Goal: Download file/media

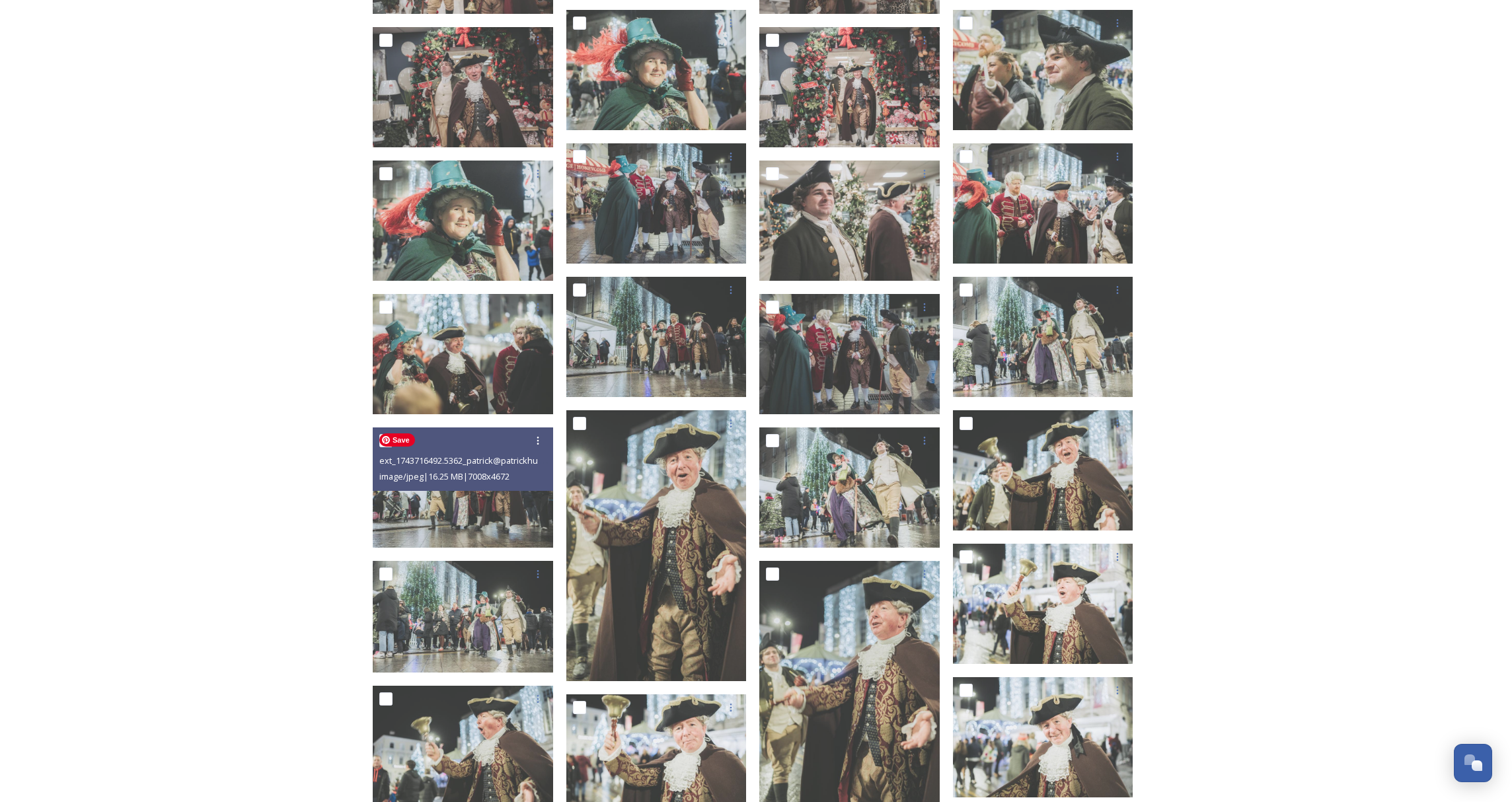
scroll to position [634, 0]
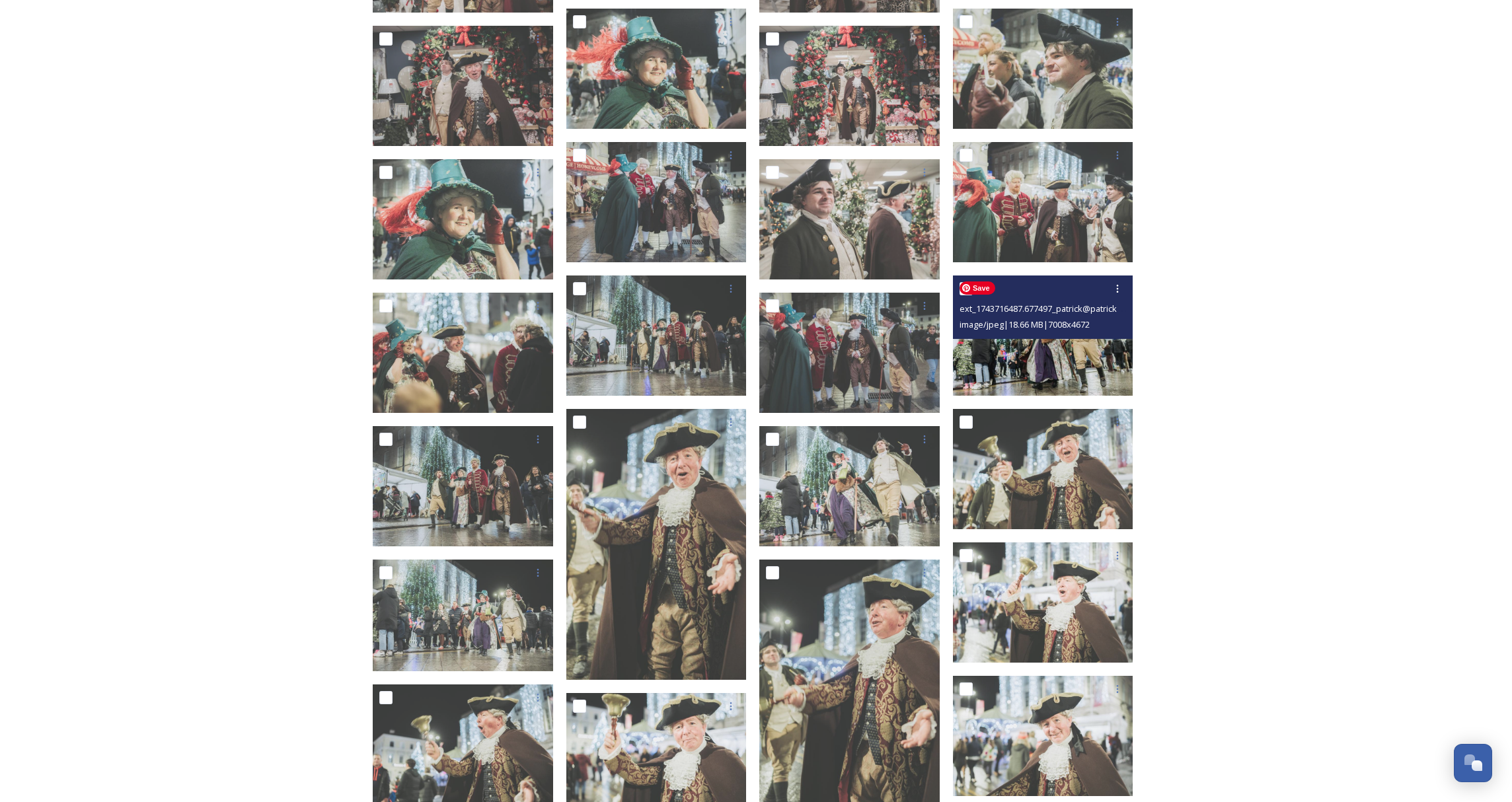
click at [1067, 371] on img at bounding box center [1043, 335] width 180 height 120
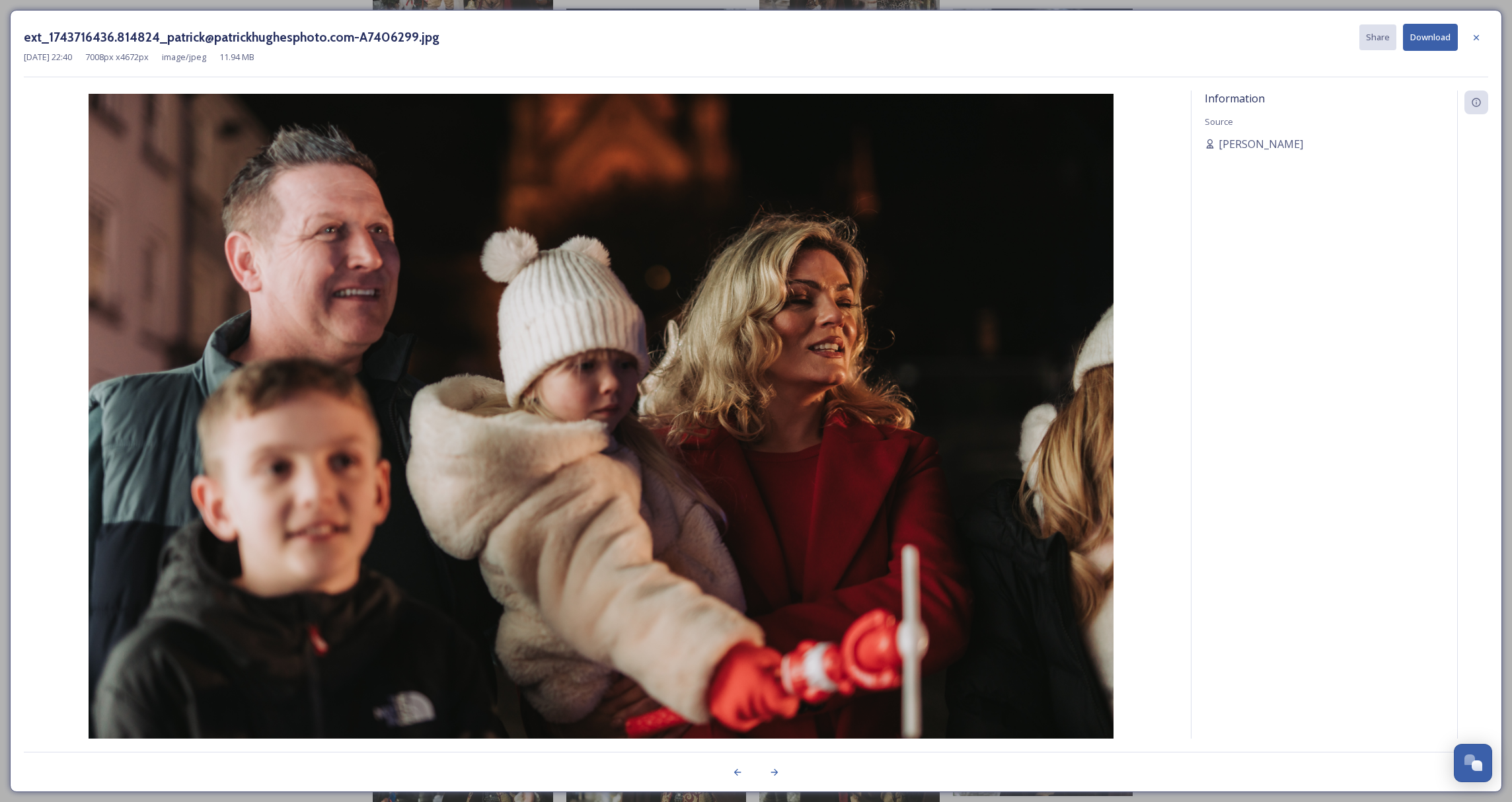
click at [1479, 38] on icon at bounding box center [1476, 38] width 11 height 11
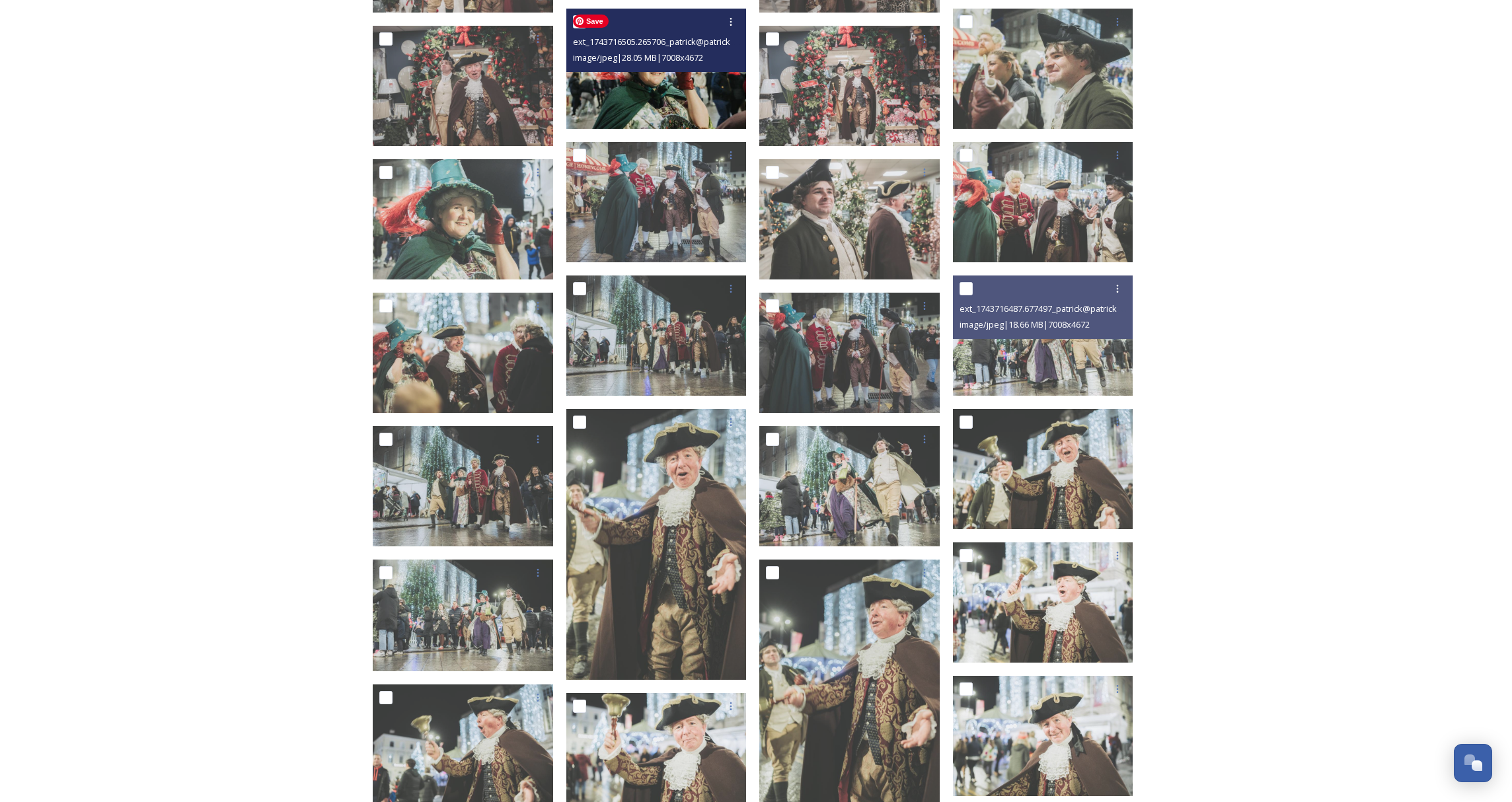
click at [626, 91] on img at bounding box center [656, 69] width 180 height 120
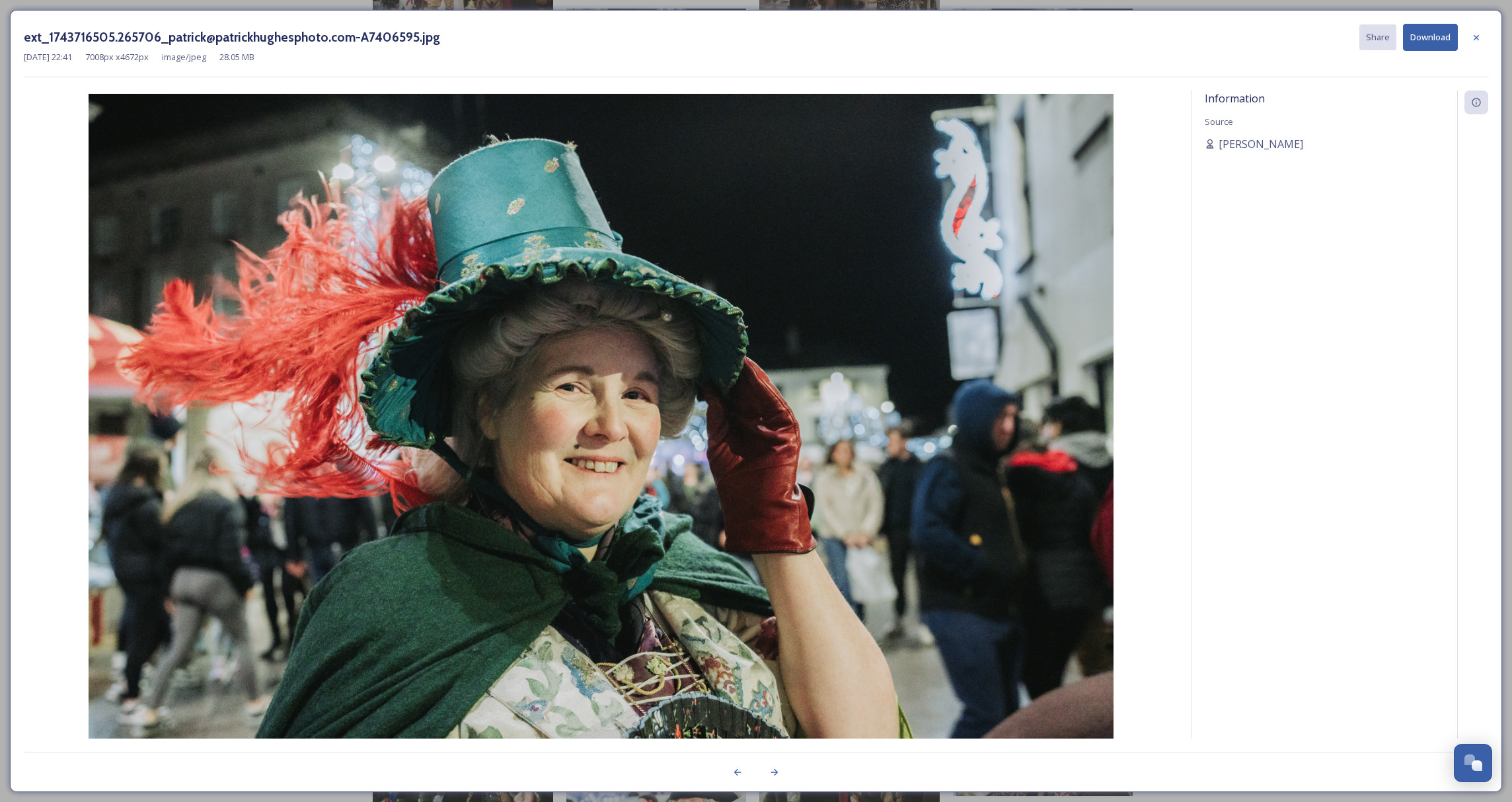
click at [1423, 33] on button "Download" at bounding box center [1430, 37] width 55 height 27
click at [1477, 40] on icon at bounding box center [1476, 38] width 11 height 11
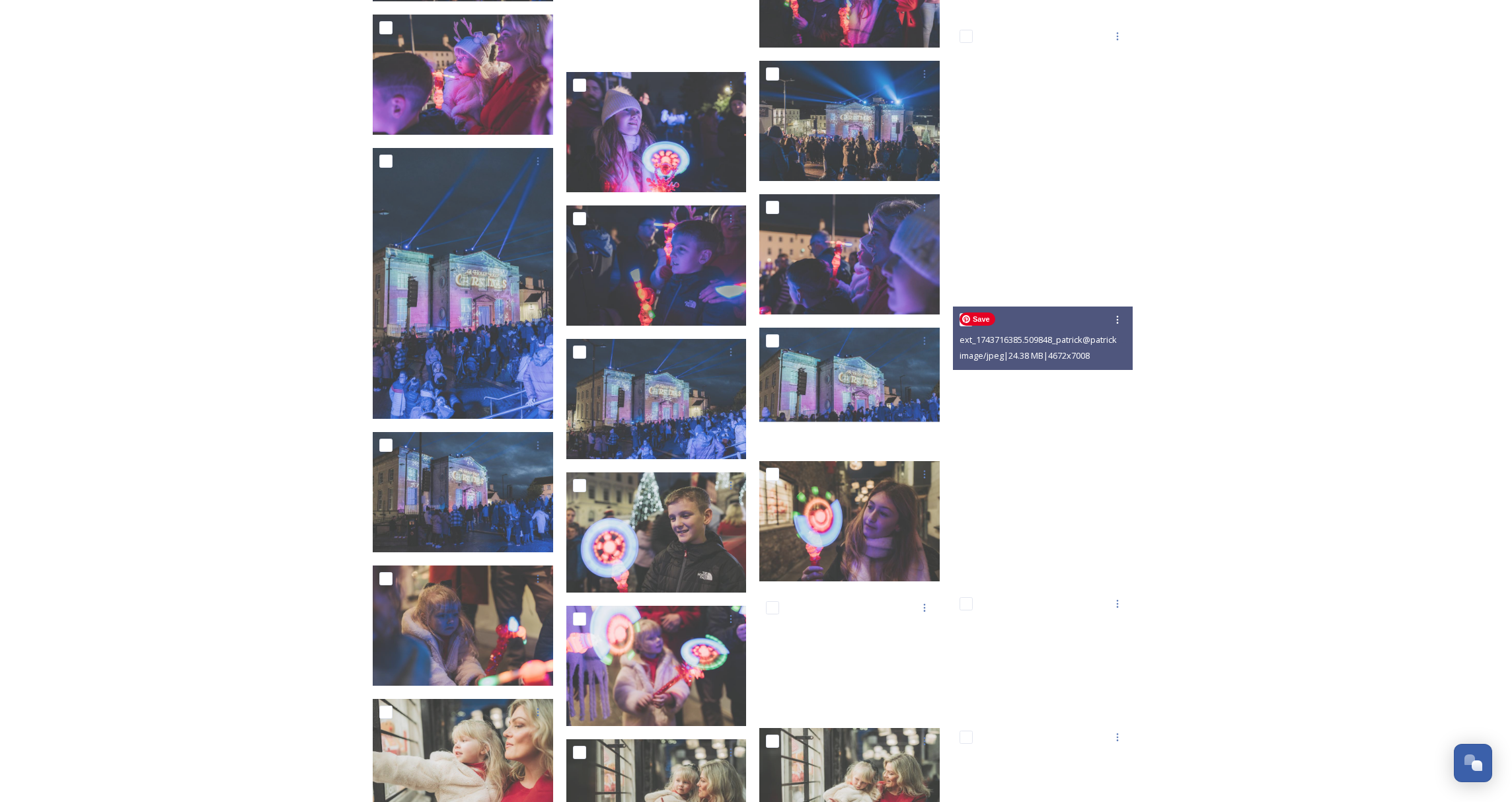
scroll to position [3605, 0]
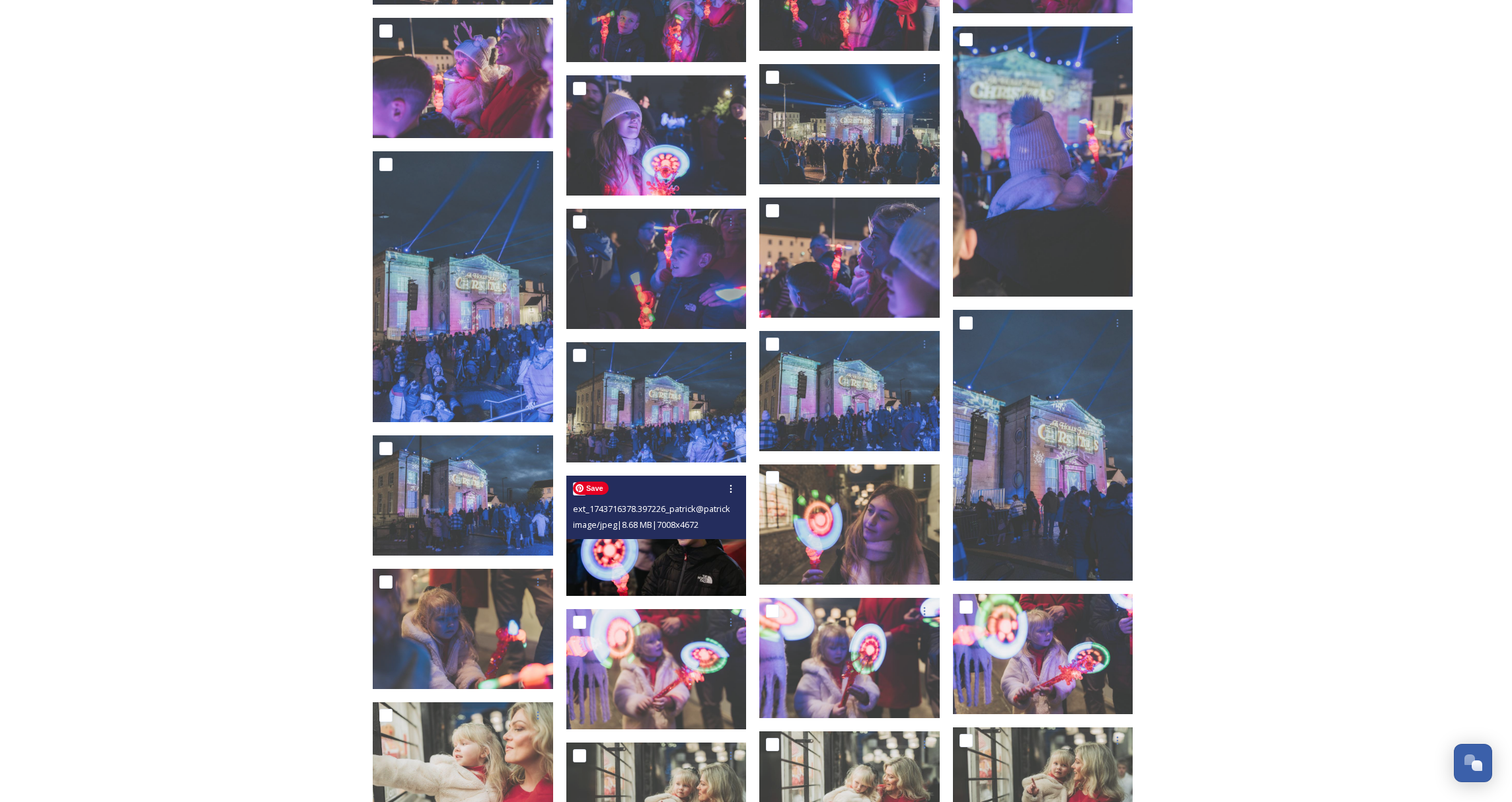
click at [682, 569] on img at bounding box center [656, 536] width 180 height 120
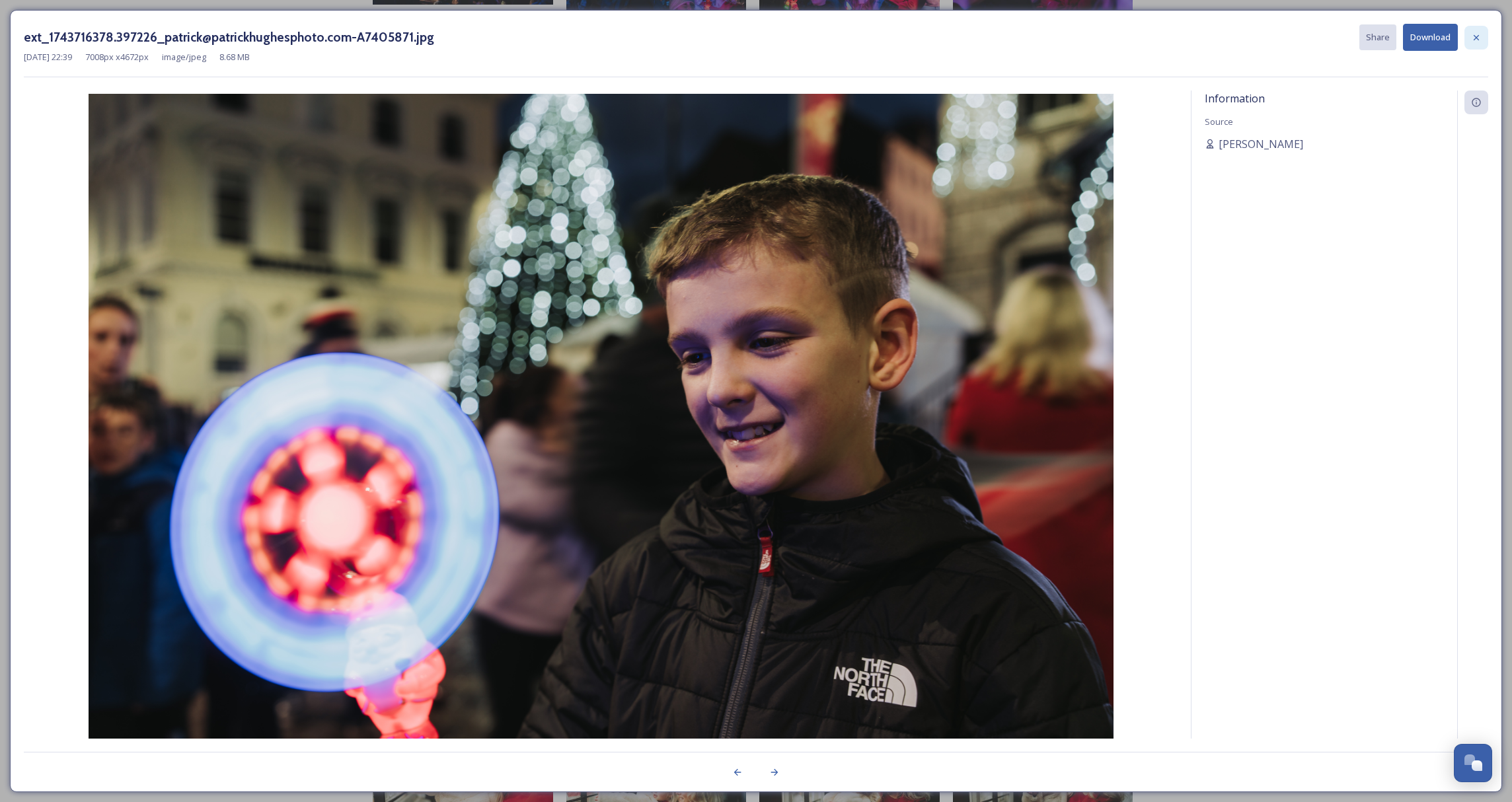
click at [1469, 41] on div at bounding box center [1476, 38] width 24 height 24
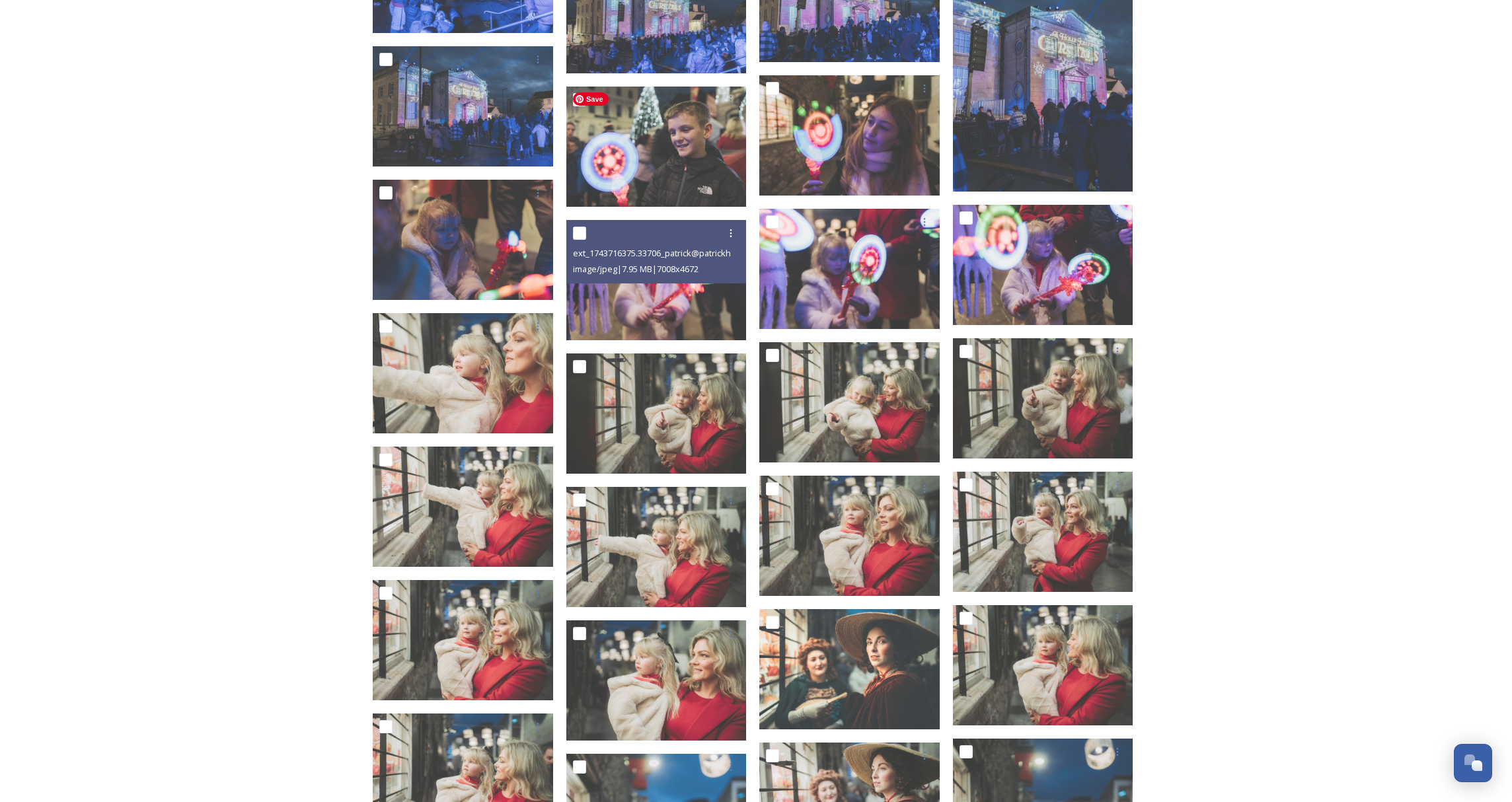
scroll to position [3995, 0]
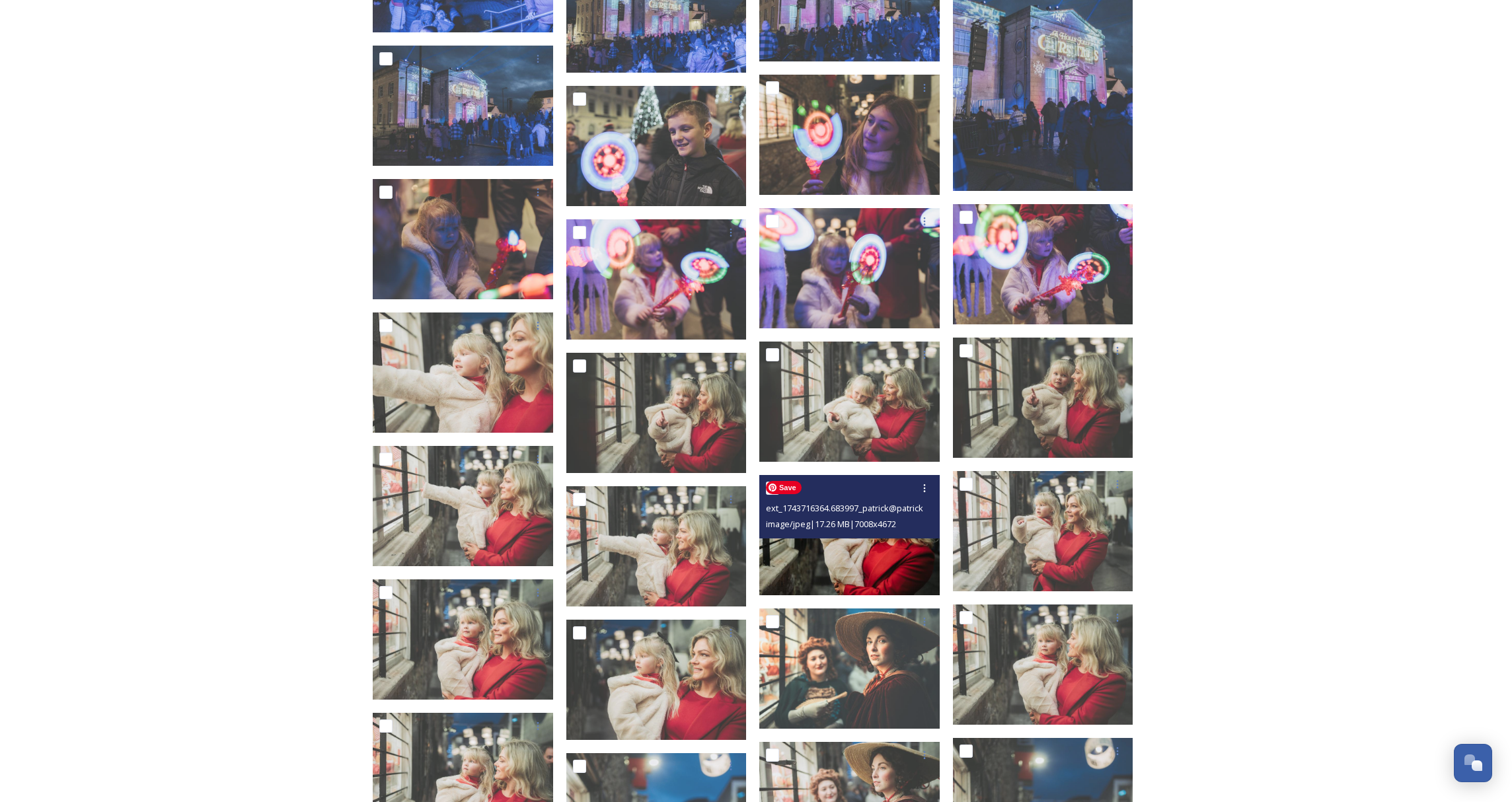
click at [883, 570] on img at bounding box center [849, 535] width 180 height 120
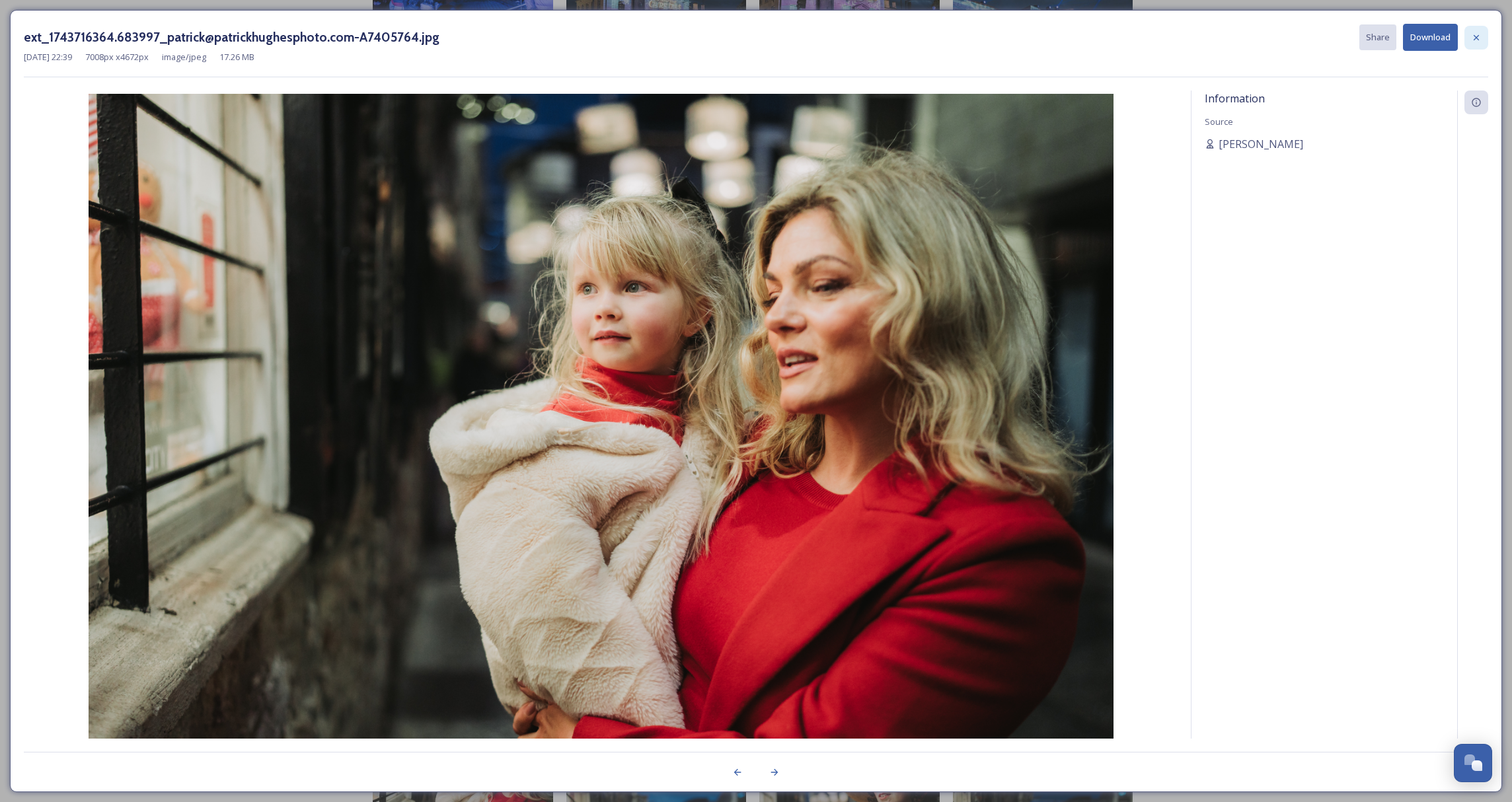
click at [1475, 42] on icon at bounding box center [1476, 38] width 11 height 11
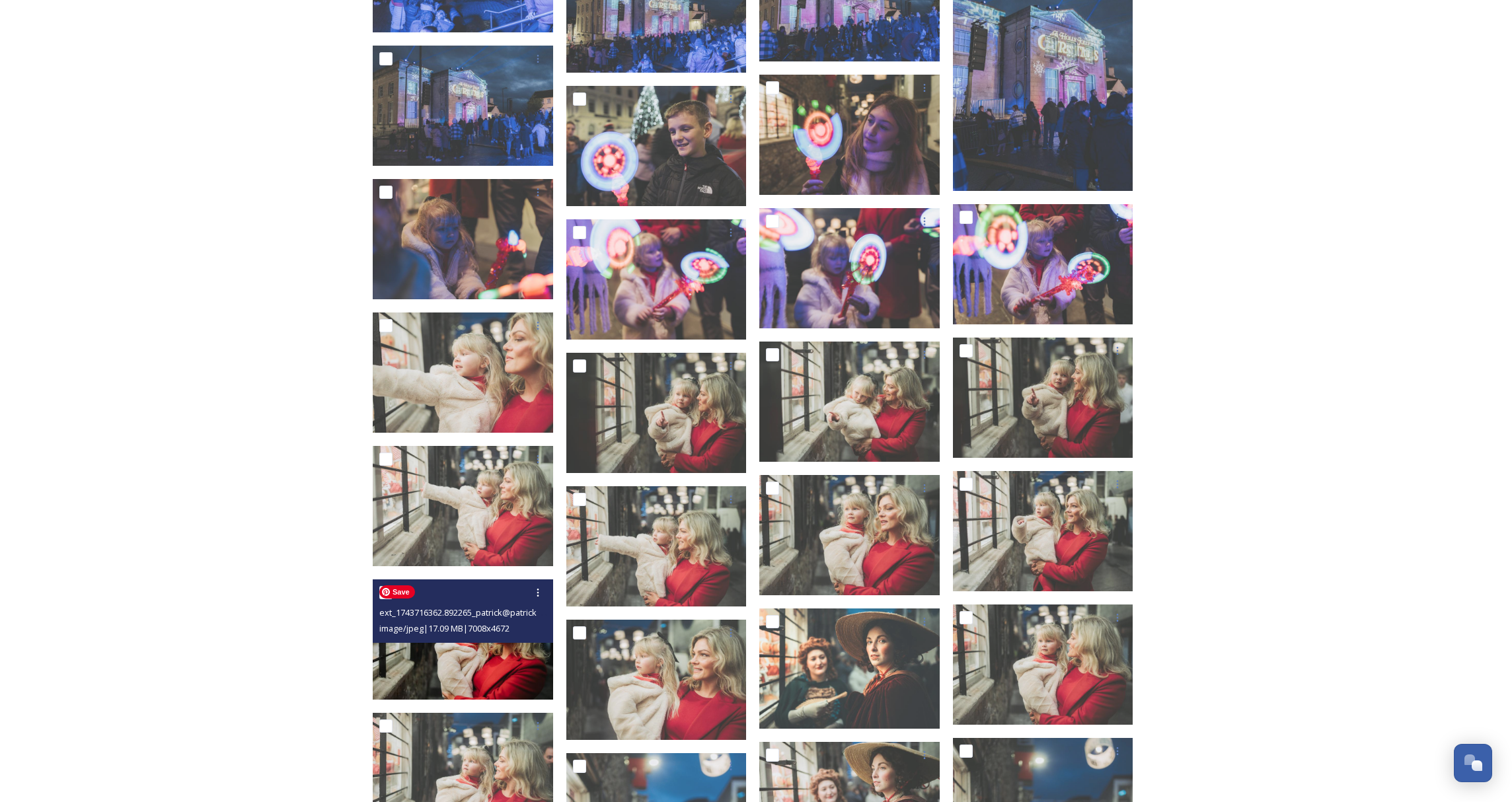
click at [502, 672] on img at bounding box center [463, 640] width 180 height 120
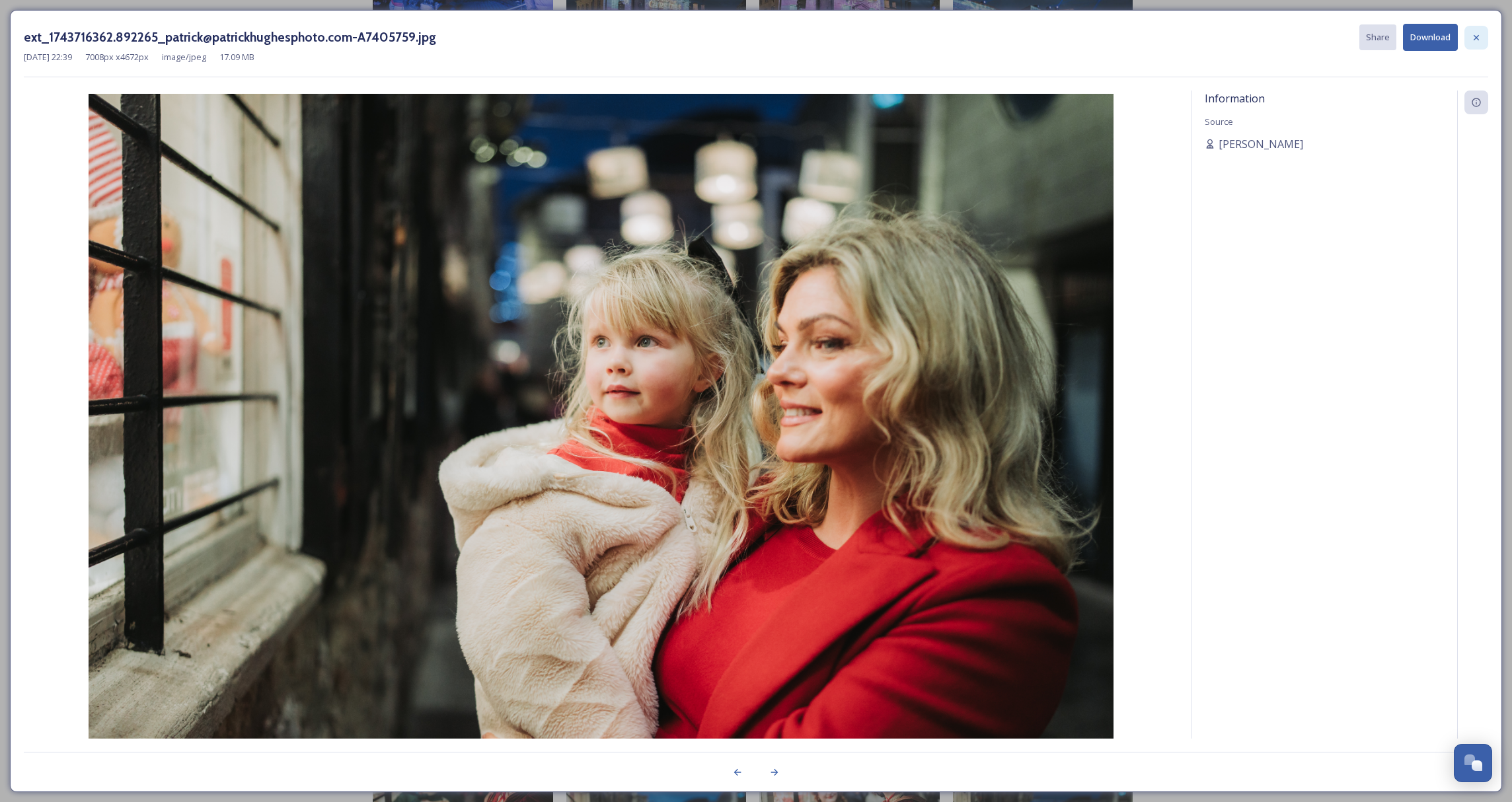
click at [1479, 40] on icon at bounding box center [1476, 38] width 11 height 11
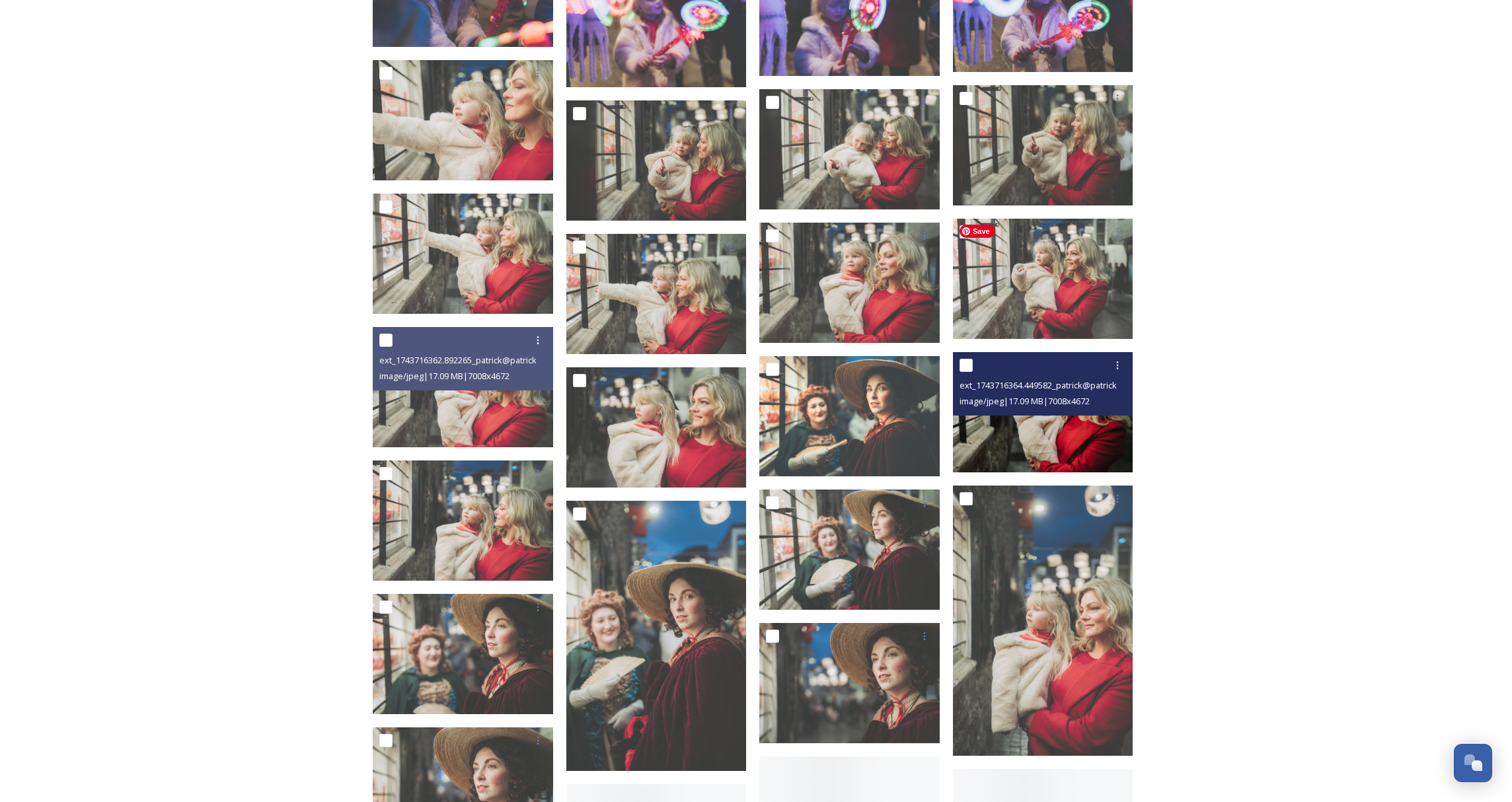
scroll to position [4288, 0]
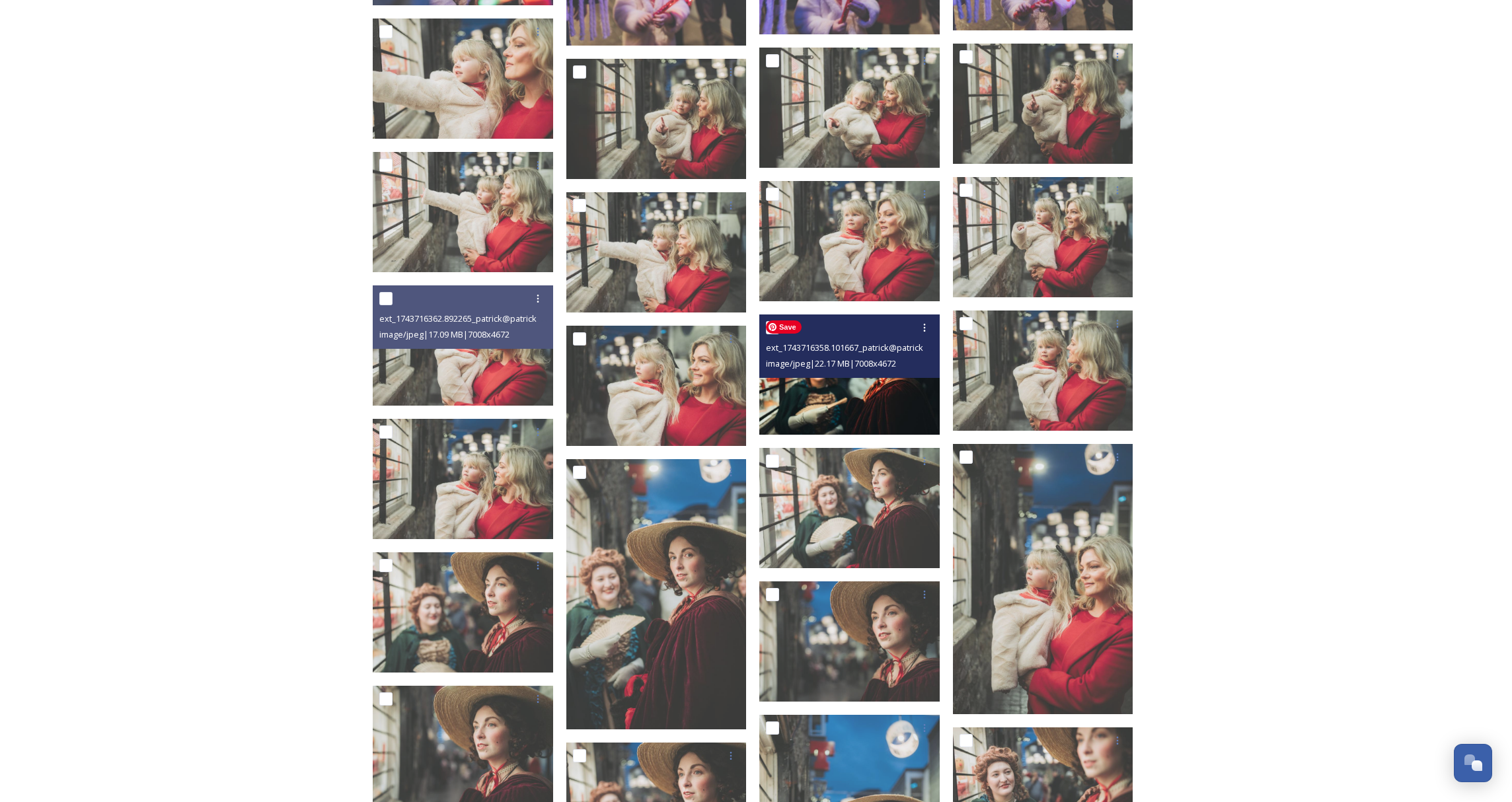
click at [821, 416] on img at bounding box center [849, 375] width 180 height 120
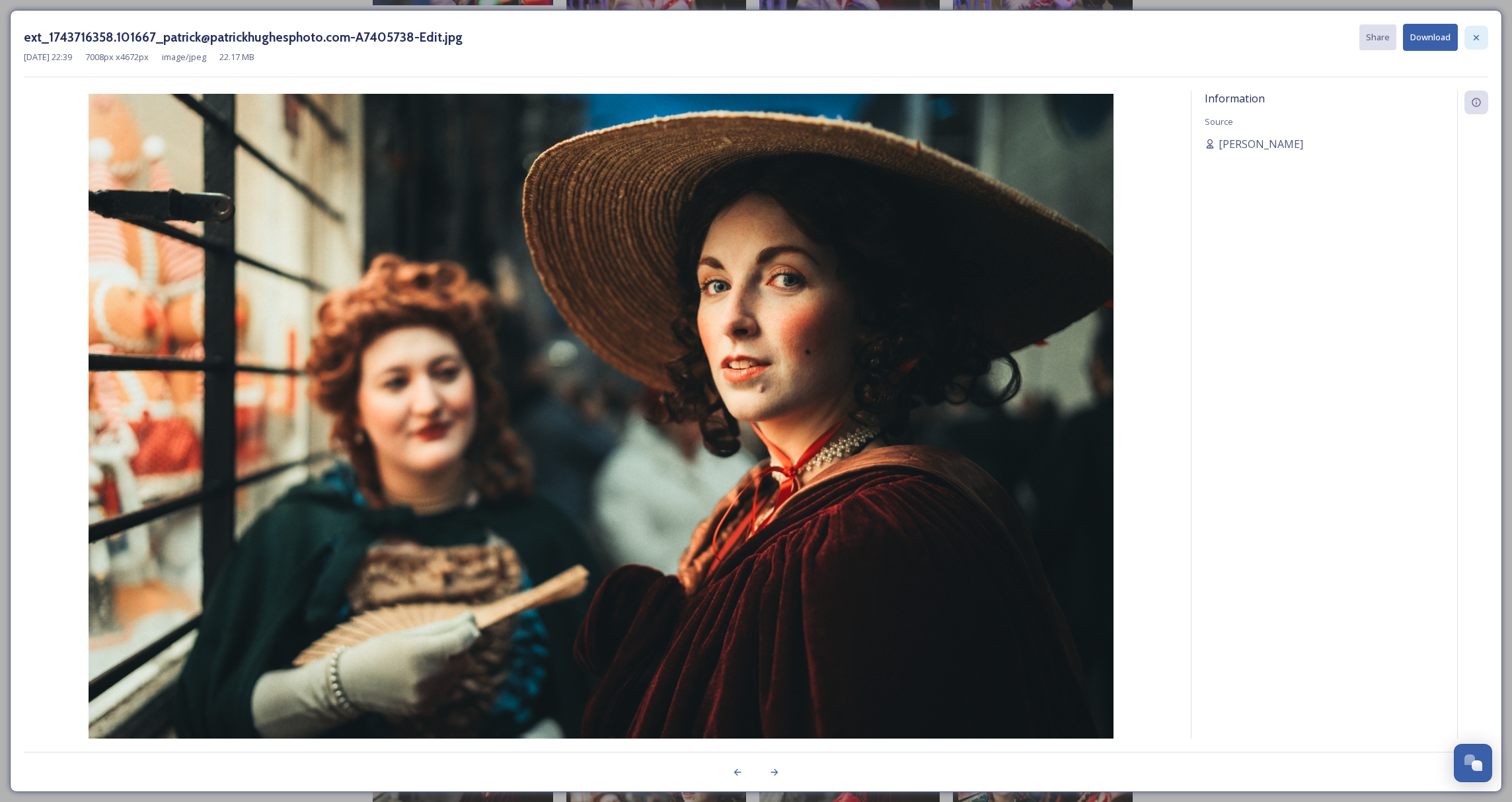
click at [1473, 33] on icon at bounding box center [1476, 38] width 11 height 11
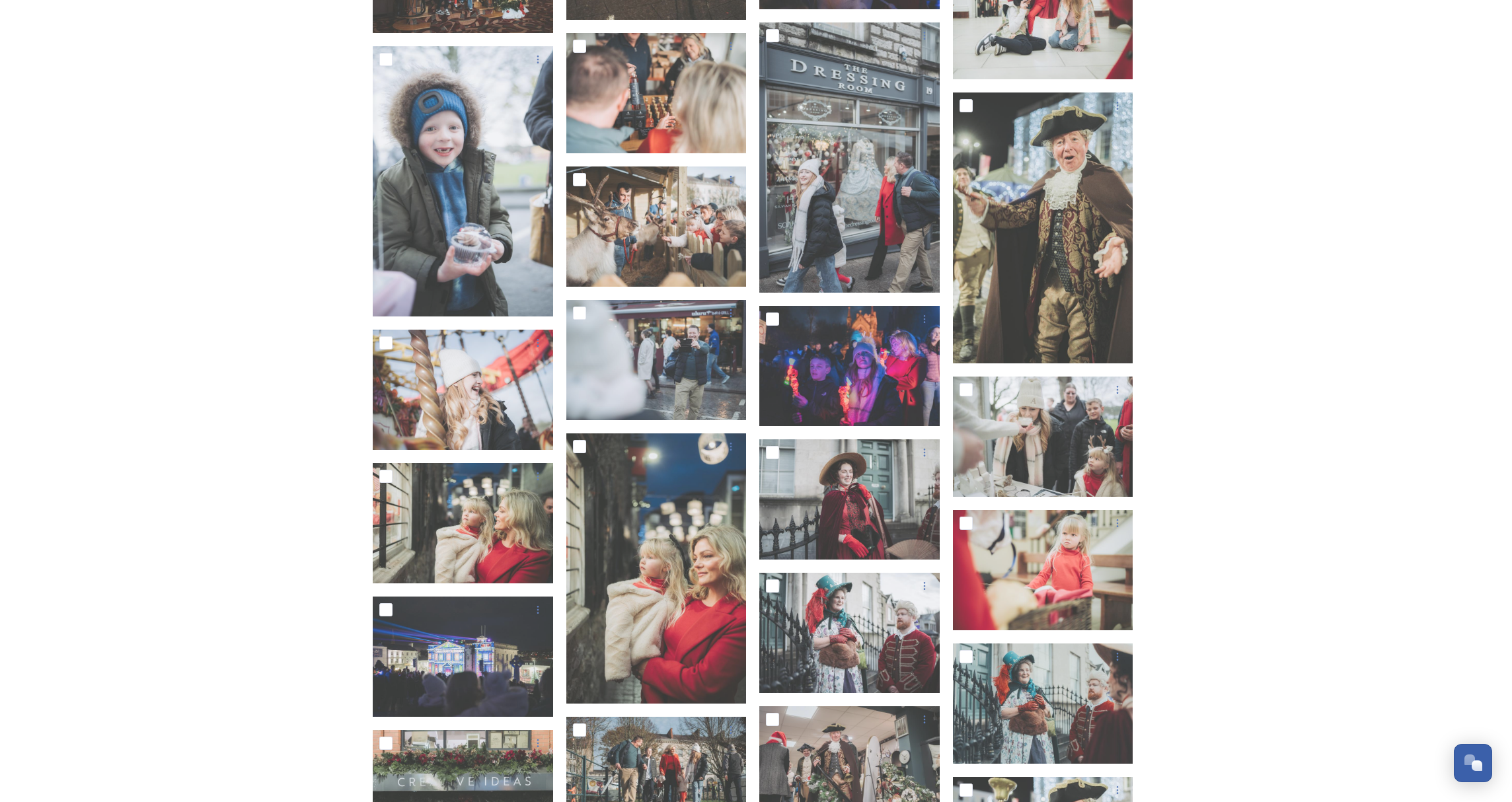
scroll to position [18294, 0]
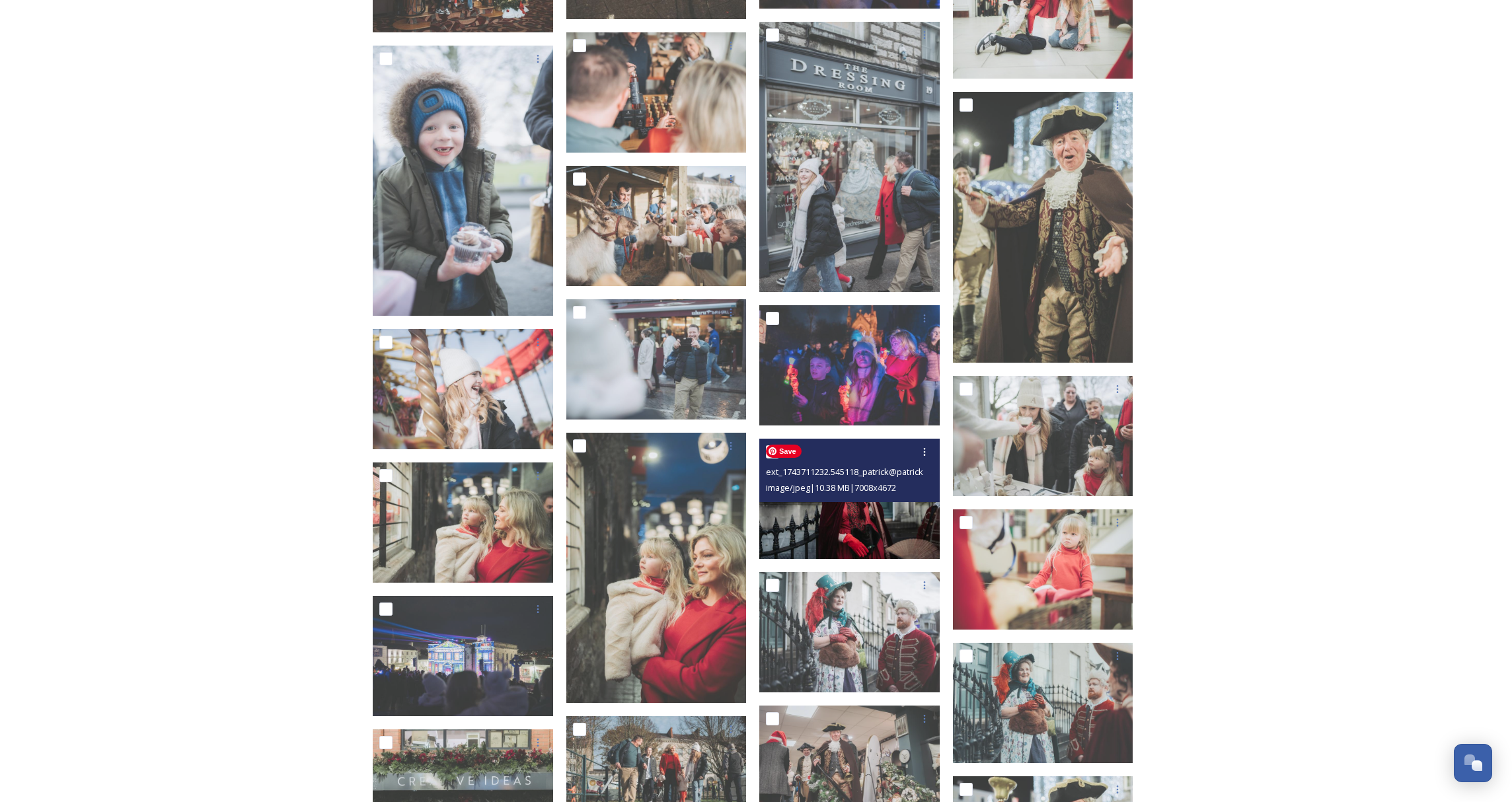
click at [868, 524] on img at bounding box center [849, 499] width 180 height 120
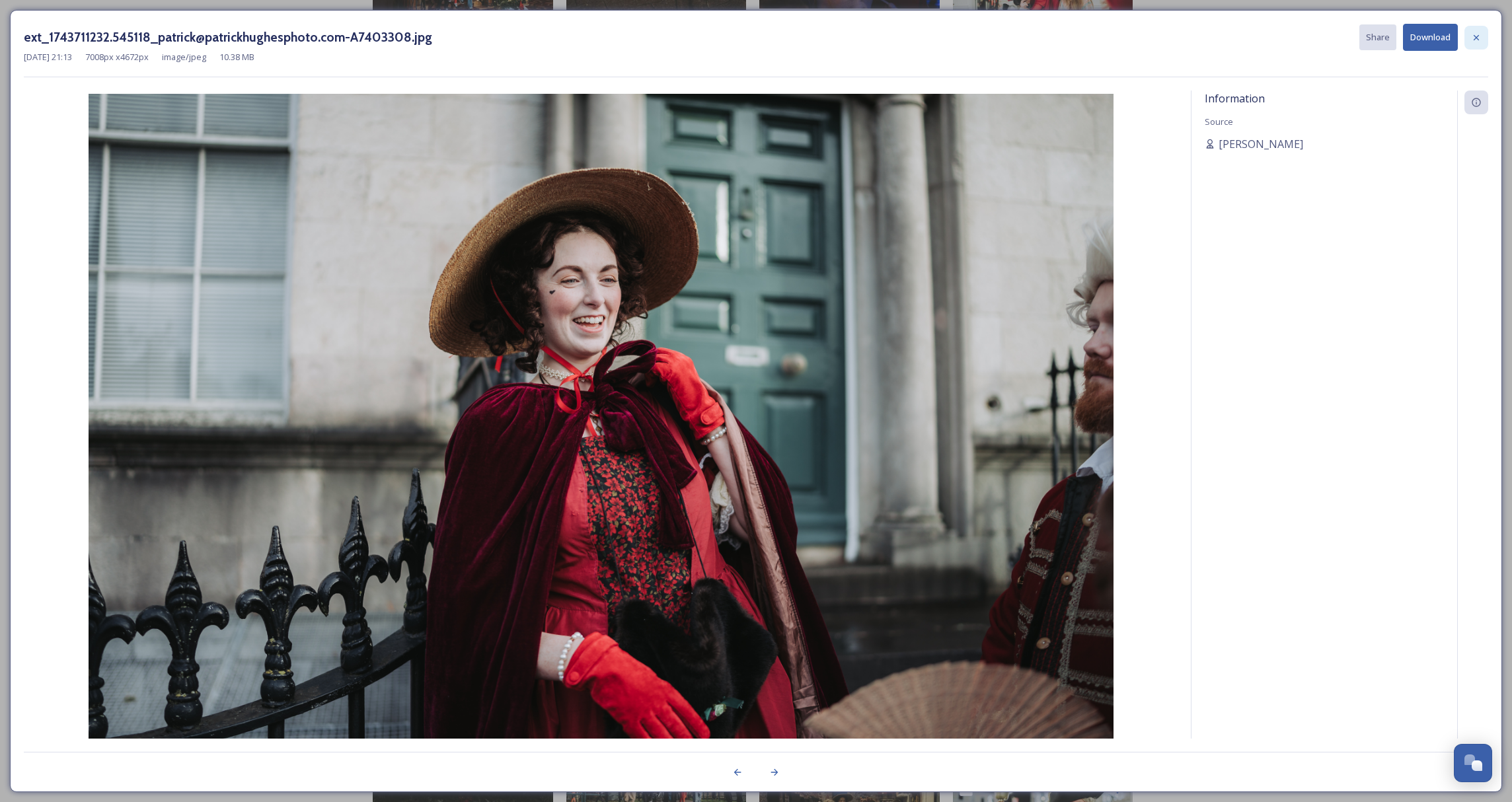
click at [1475, 37] on icon at bounding box center [1476, 37] width 5 height 5
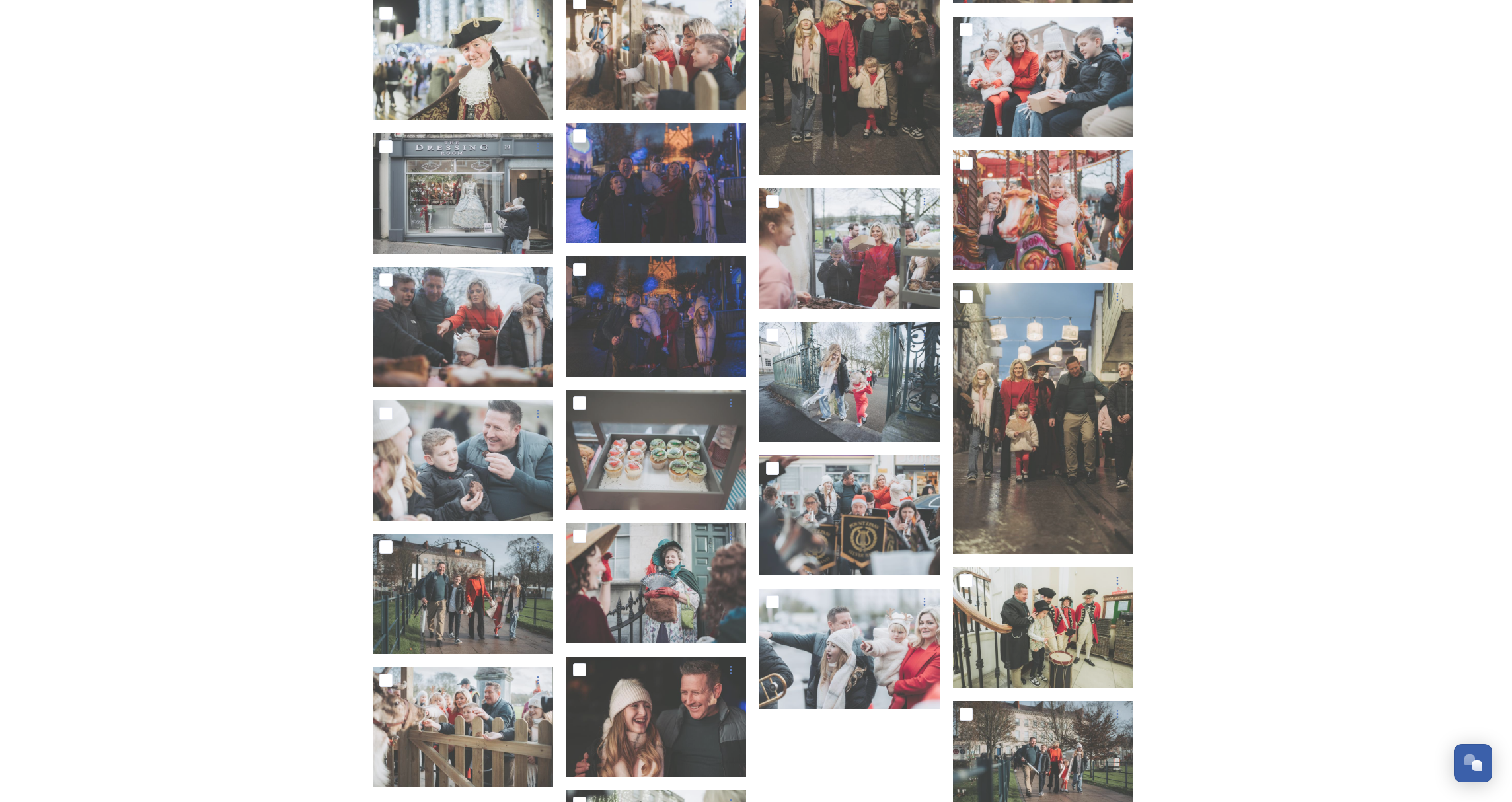
scroll to position [35083, 0]
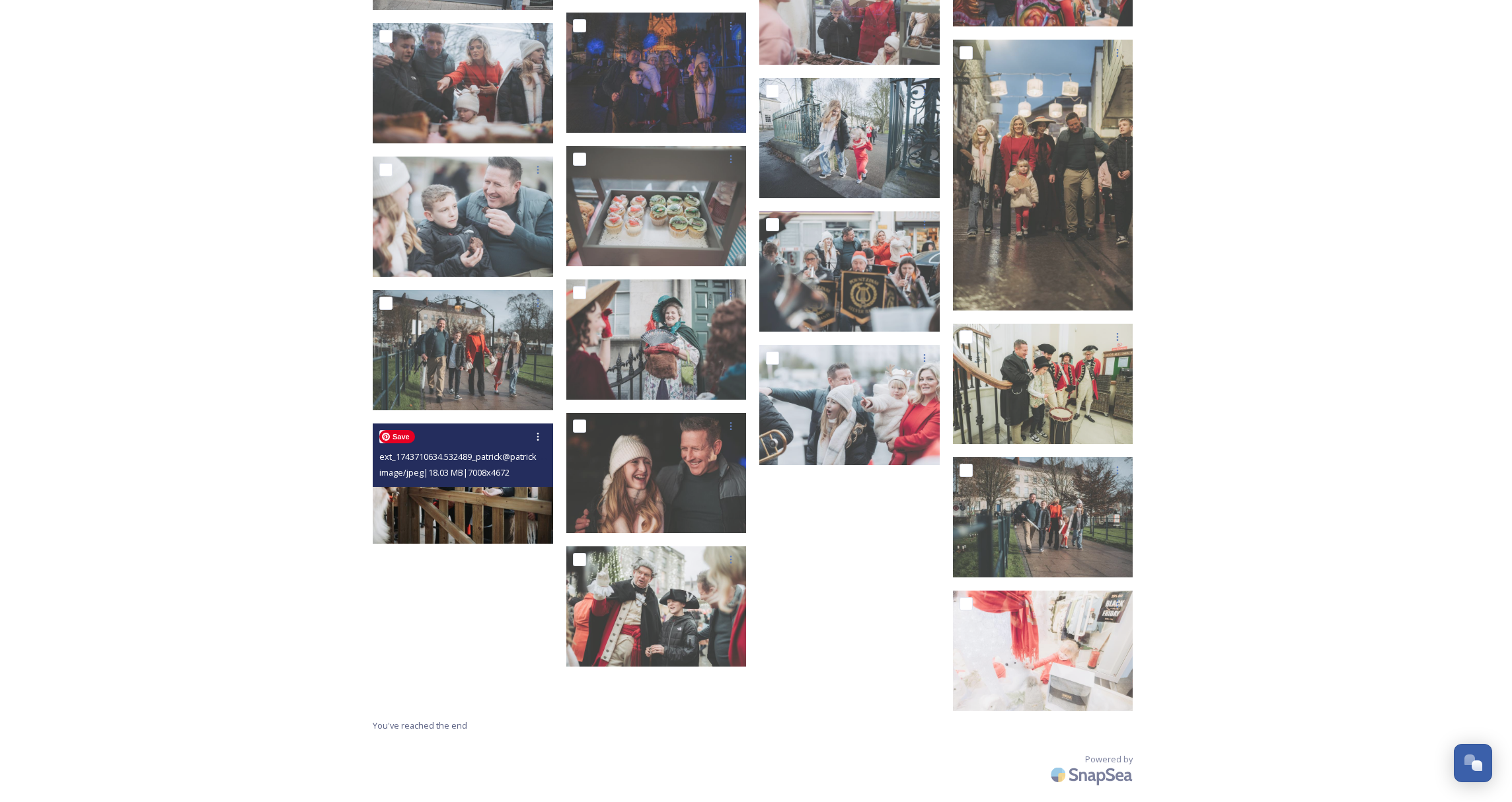
click at [441, 519] on img at bounding box center [463, 484] width 180 height 120
